Goal: Task Accomplishment & Management: Manage account settings

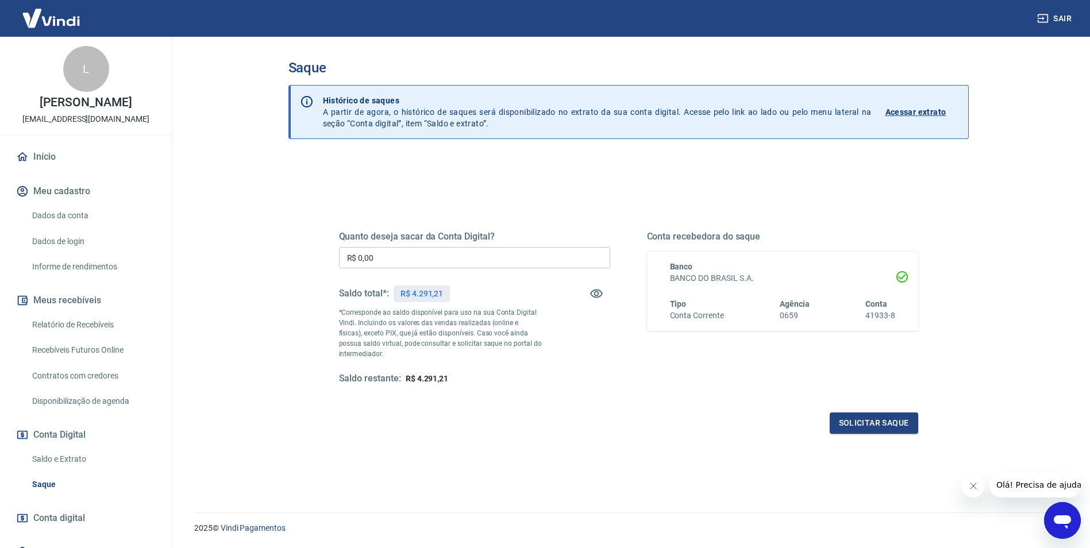
click at [386, 259] on input "R$ 0,00" at bounding box center [474, 257] width 271 height 21
type input "R$ 4.291,21"
click at [874, 422] on button "Solicitar saque" at bounding box center [874, 423] width 89 height 21
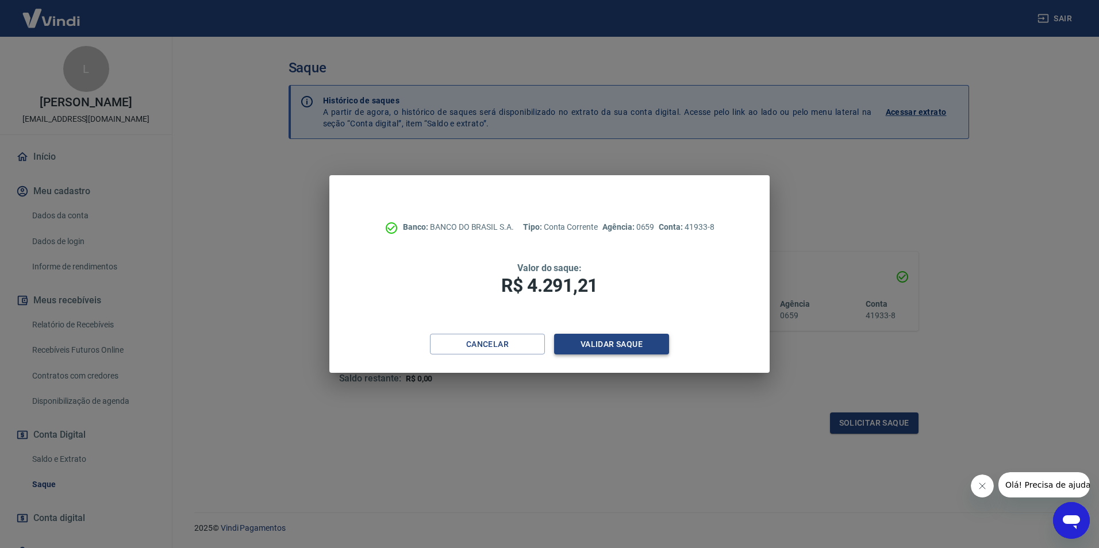
click at [598, 349] on button "Validar saque" at bounding box center [611, 344] width 115 height 21
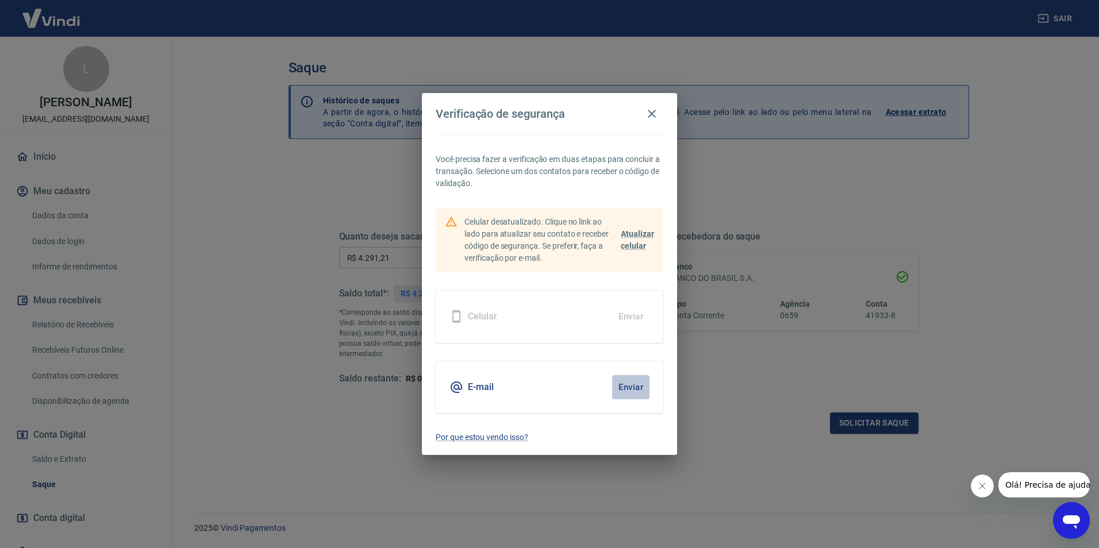
click at [632, 386] on button "Enviar" at bounding box center [630, 387] width 37 height 24
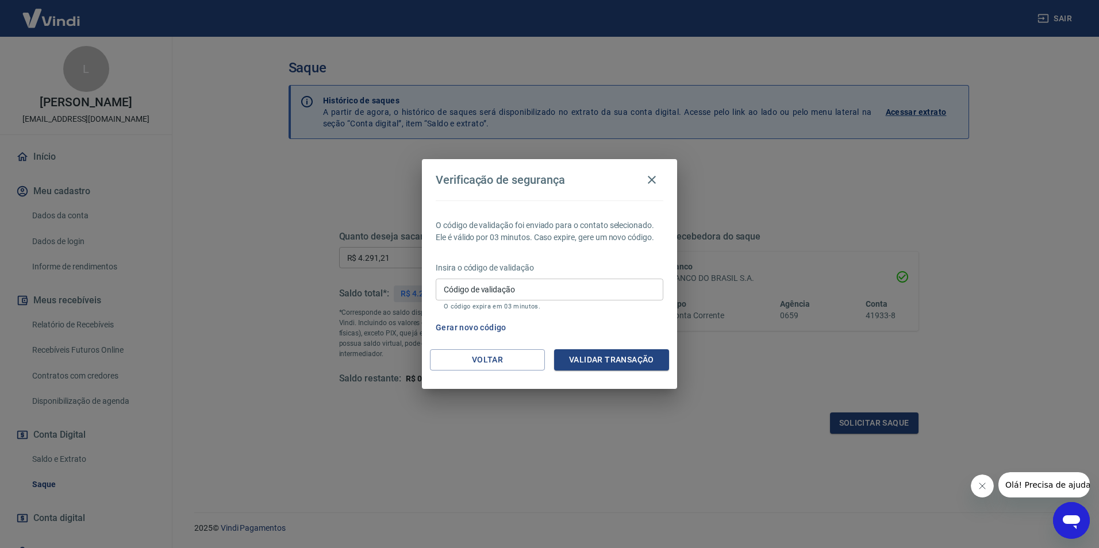
click at [510, 283] on input "Código de validação" at bounding box center [550, 289] width 228 height 21
type input "901838"
click at [586, 364] on button "Validar transação" at bounding box center [611, 359] width 115 height 21
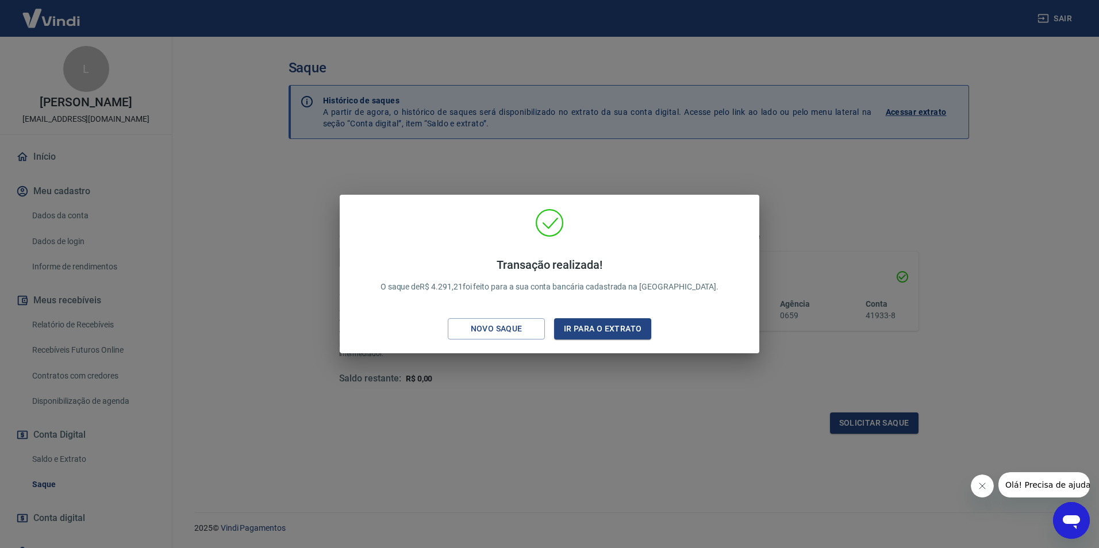
click at [306, 195] on div "Transação realizada! O saque de R$ 4.291,21 foi feito para a sua conta bancária…" at bounding box center [549, 274] width 1099 height 548
